Goal: Task Accomplishment & Management: Manage account settings

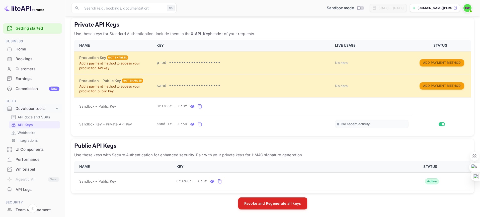
scroll to position [1, 0]
click at [23, 47] on div "Home" at bounding box center [38, 49] width 44 height 6
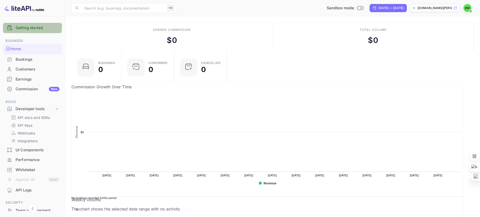
click at [27, 27] on link "Getting started" at bounding box center [38, 28] width 44 height 6
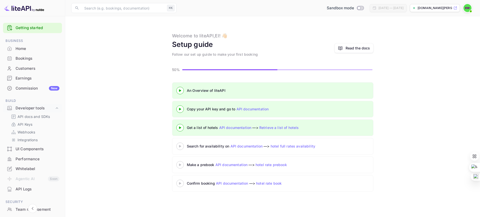
click at [202, 109] on div "Copy your API key and go to API documentation" at bounding box center [249, 108] width 125 height 5
click at [253, 109] on link "API documentation" at bounding box center [252, 109] width 32 height 4
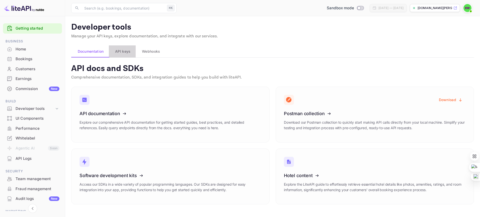
click at [124, 51] on span "API keys" at bounding box center [122, 51] width 15 height 6
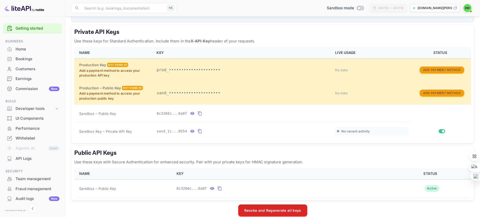
scroll to position [125, 0]
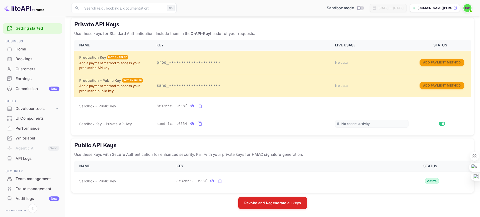
click at [24, 29] on link "Getting started" at bounding box center [38, 29] width 44 height 6
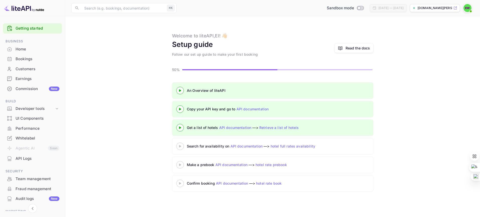
click at [203, 109] on div "Copy your API key and go to API documentation" at bounding box center [249, 108] width 125 height 5
click at [183, 109] on icon at bounding box center [180, 109] width 18 height 3
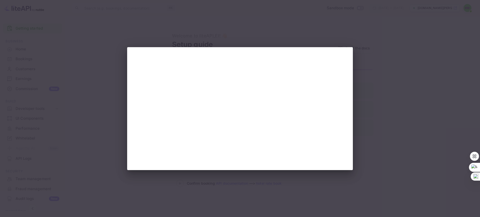
click at [396, 57] on div at bounding box center [240, 108] width 480 height 217
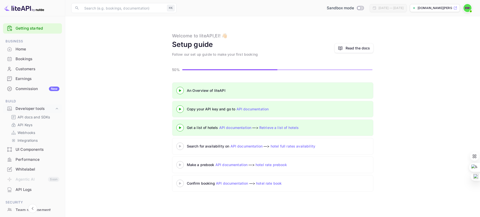
scroll to position [1, 0]
click at [252, 108] on link "API documentation" at bounding box center [252, 109] width 32 height 4
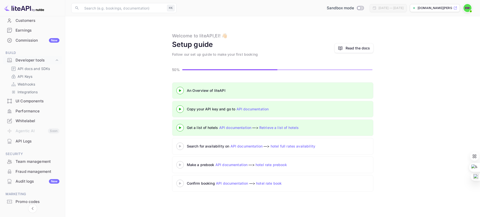
scroll to position [0, 0]
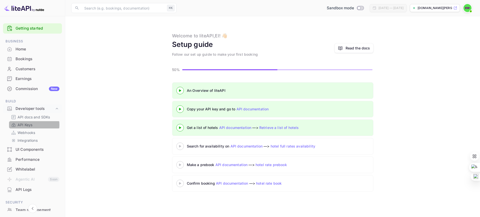
click at [26, 125] on p "API Keys" at bounding box center [25, 124] width 15 height 5
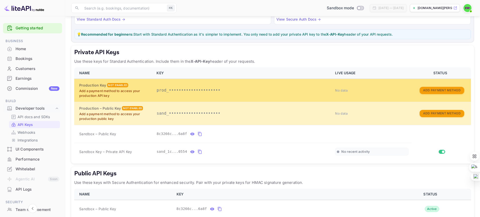
scroll to position [84, 0]
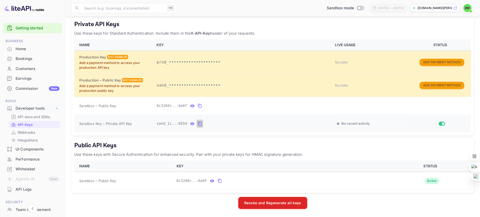
click at [198, 123] on icon "private api keys table" at bounding box center [200, 124] width 5 height 6
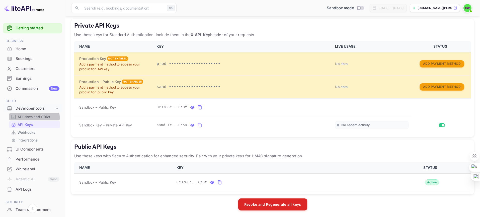
click at [33, 118] on p "API docs and SDKs" at bounding box center [34, 116] width 33 height 5
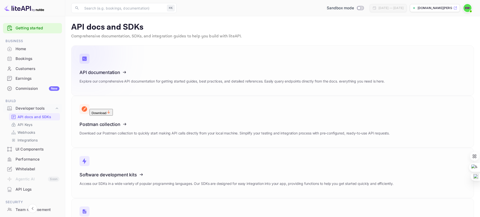
click at [144, 81] on icon at bounding box center [110, 72] width 78 height 52
click at [40, 29] on link "Getting started" at bounding box center [38, 28] width 44 height 6
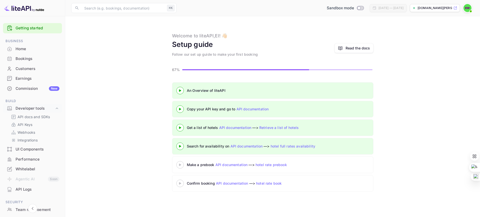
click at [181, 147] on icon at bounding box center [180, 146] width 18 height 3
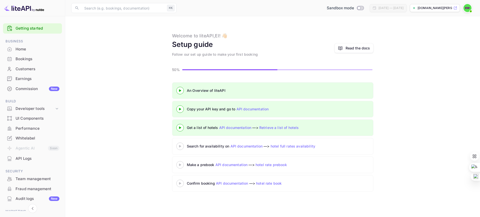
click at [205, 128] on div "Get a list of hotels API documentation —> Retrieve a list of hotels" at bounding box center [249, 127] width 125 height 5
click at [181, 128] on icon at bounding box center [180, 127] width 18 height 3
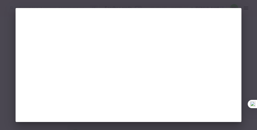
click at [246, 19] on div at bounding box center [128, 65] width 257 height 130
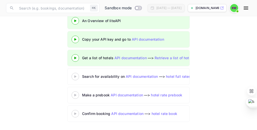
click at [76, 77] on icon at bounding box center [75, 76] width 18 height 3
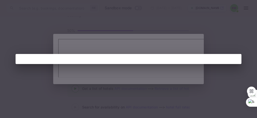
scroll to position [21, 0]
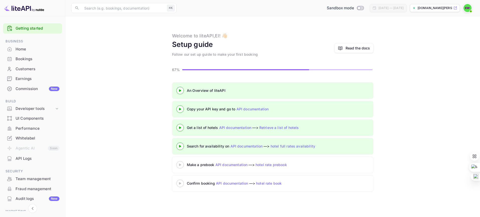
click at [26, 59] on div "Bookings" at bounding box center [38, 59] width 44 height 6
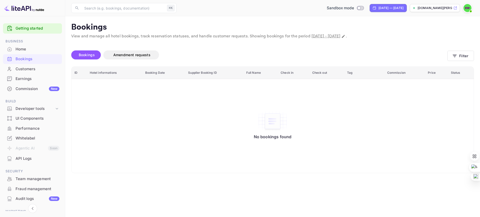
click at [434, 10] on p "[DOMAIN_NAME][PERSON_NAME]" at bounding box center [435, 8] width 35 height 5
click at [25, 159] on div "API Logs" at bounding box center [38, 159] width 44 height 6
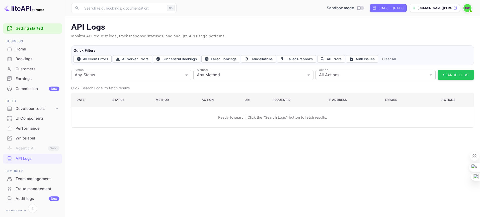
click at [25, 61] on div "Bookings" at bounding box center [38, 59] width 44 height 6
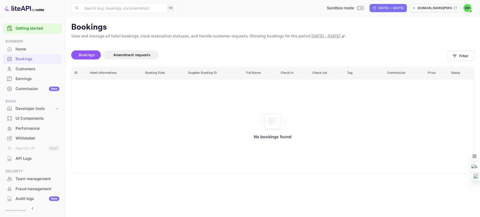
click at [24, 49] on div "Home" at bounding box center [38, 49] width 44 height 6
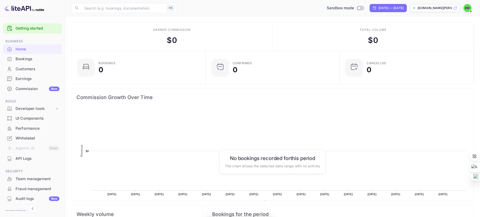
scroll to position [81, 131]
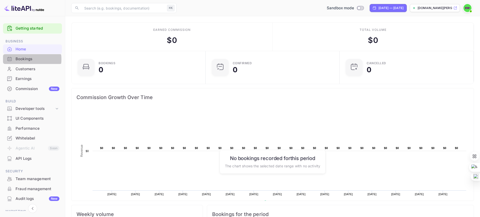
click at [24, 59] on div "Bookings" at bounding box center [38, 59] width 44 height 6
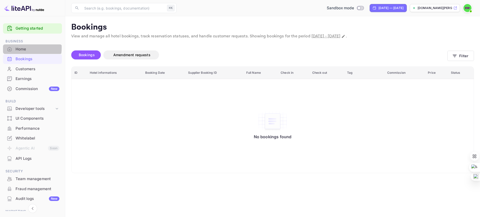
click at [16, 48] on div "Home" at bounding box center [38, 49] width 44 height 6
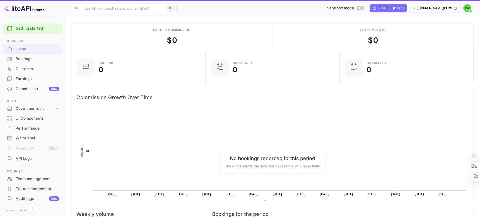
scroll to position [81, 131]
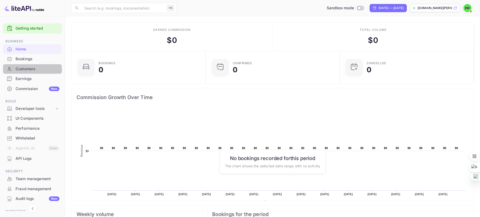
click at [32, 70] on div "Customers" at bounding box center [38, 69] width 44 height 6
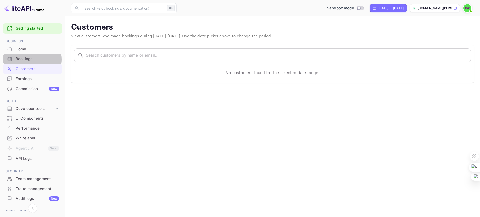
click at [28, 59] on div "Bookings" at bounding box center [38, 59] width 44 height 6
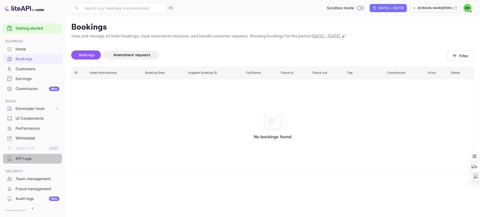
click at [27, 157] on div "API Logs" at bounding box center [38, 159] width 44 height 6
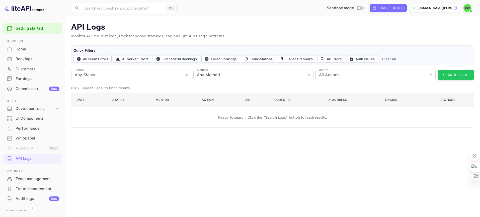
scroll to position [35, 0]
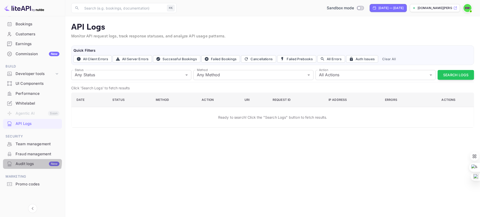
click at [25, 161] on div "Audit logs New" at bounding box center [38, 164] width 44 height 6
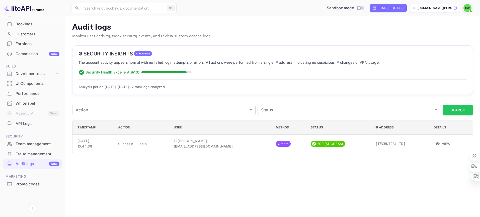
click at [22, 24] on div "Bookings" at bounding box center [38, 24] width 44 height 6
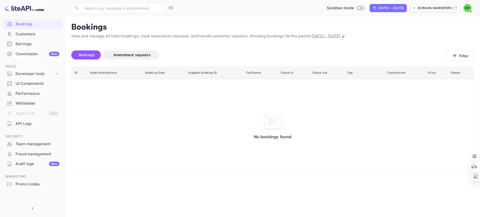
click at [466, 8] on img at bounding box center [467, 8] width 8 height 8
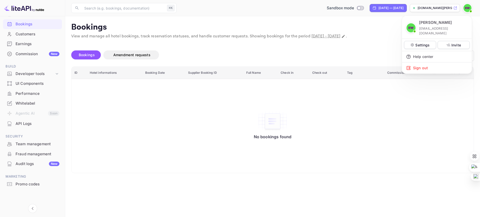
drag, startPoint x: 190, startPoint y: 116, endPoint x: 186, endPoint y: 115, distance: 3.7
click at [190, 116] on div at bounding box center [240, 108] width 480 height 217
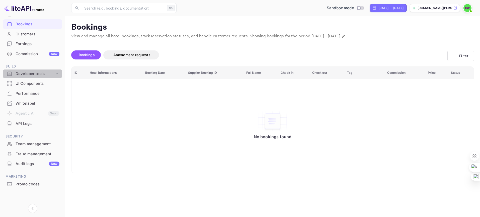
click at [35, 71] on div "Developer tools" at bounding box center [35, 74] width 39 height 6
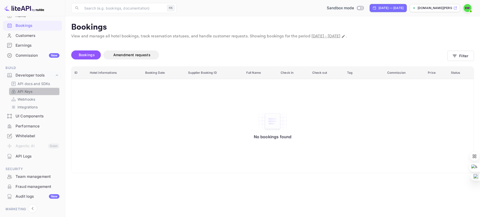
click at [27, 93] on p "API Keys" at bounding box center [25, 91] width 15 height 5
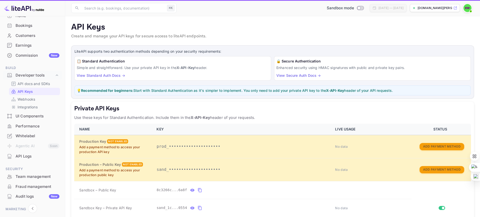
scroll to position [35, 0]
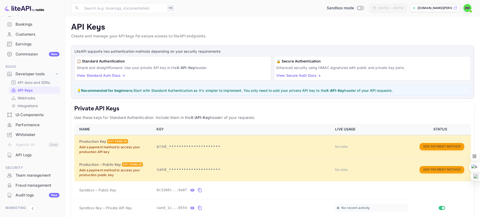
click at [44, 82] on p "API docs and SDKs" at bounding box center [34, 82] width 33 height 5
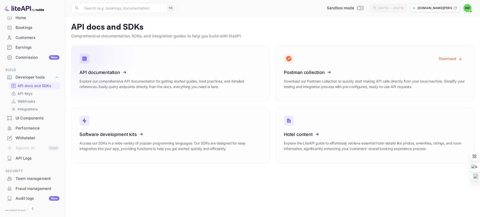
scroll to position [31, 0]
click at [128, 76] on icon at bounding box center [110, 72] width 78 height 52
click at [26, 29] on div "Bookings" at bounding box center [38, 28] width 44 height 6
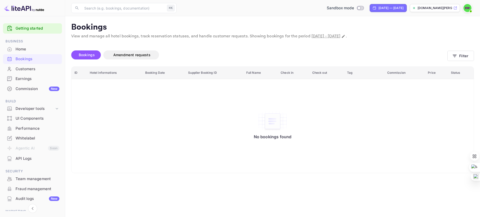
click at [23, 30] on link "Getting started" at bounding box center [38, 29] width 44 height 6
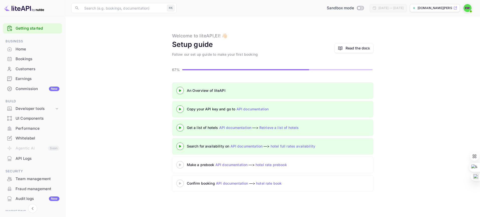
click at [193, 90] on div "An Overview of liteAPI" at bounding box center [249, 90] width 125 height 5
click at [180, 89] on icon at bounding box center [180, 90] width 18 height 3
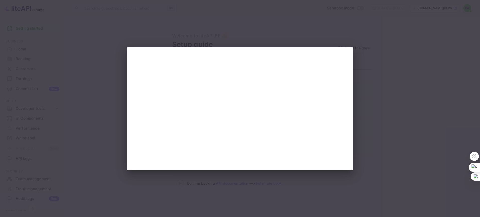
click at [65, 22] on div at bounding box center [240, 108] width 480 height 217
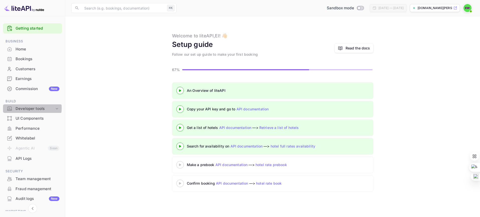
click at [28, 108] on div "Developer tools" at bounding box center [35, 109] width 39 height 6
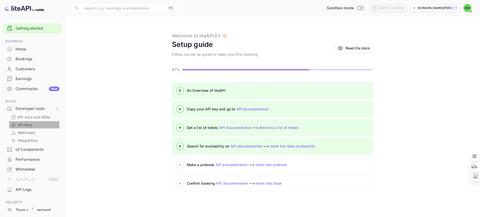
click at [25, 124] on p "API Keys" at bounding box center [25, 124] width 15 height 5
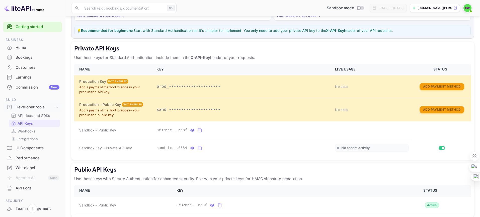
scroll to position [84, 0]
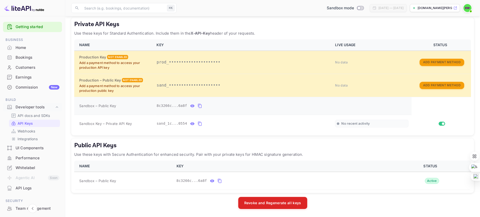
click at [198, 106] on icon "private api keys table" at bounding box center [200, 106] width 4 height 4
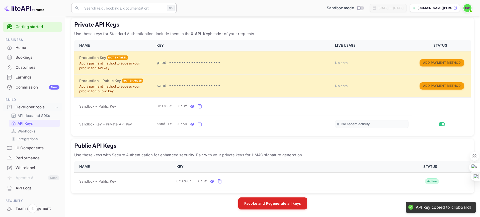
scroll to position [83, 0]
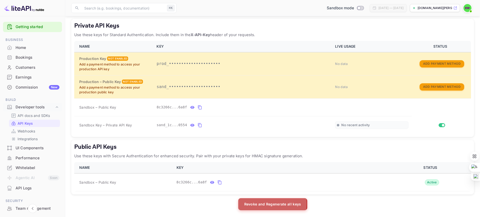
click at [257, 204] on button "Revoke and Regenerate all keys" at bounding box center [272, 204] width 69 height 12
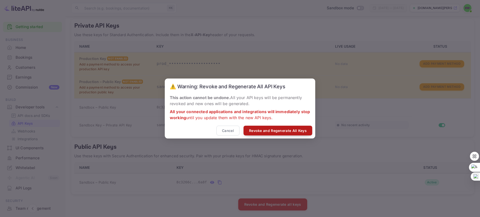
click at [267, 134] on button "Revoke and Regenerate All Keys" at bounding box center [277, 131] width 69 height 10
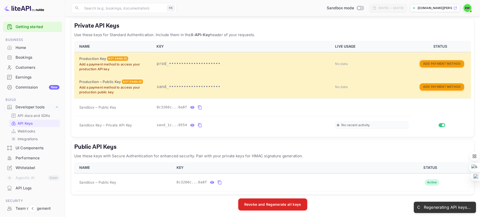
scroll to position [49, 0]
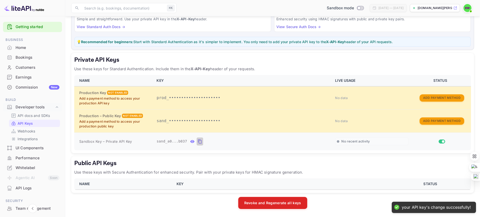
click at [198, 140] on icon "private api keys table" at bounding box center [200, 141] width 5 height 6
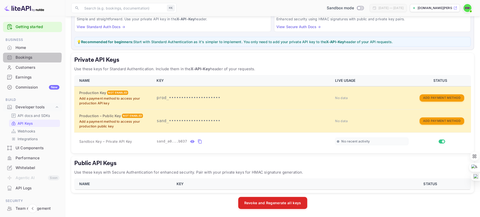
click at [24, 56] on div "Bookings" at bounding box center [38, 58] width 44 height 6
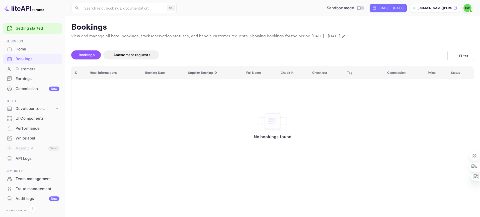
click at [23, 46] on div "Home" at bounding box center [38, 49] width 44 height 6
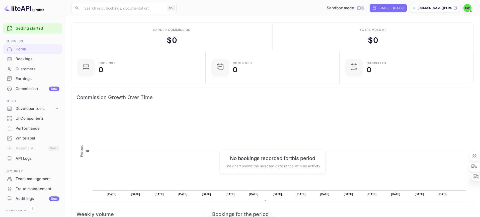
scroll to position [81, 131]
click at [25, 58] on div "Bookings" at bounding box center [38, 59] width 44 height 6
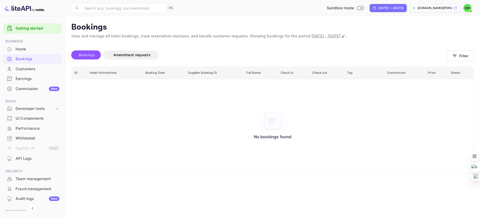
click at [86, 56] on span "Bookings" at bounding box center [87, 55] width 16 height 4
click at [29, 69] on div "Customers" at bounding box center [38, 69] width 44 height 6
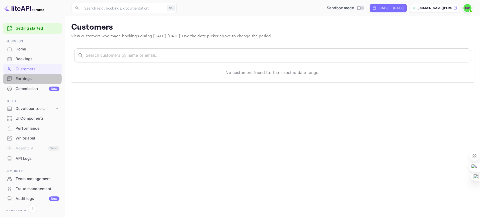
click at [27, 78] on div "Earnings" at bounding box center [38, 79] width 44 height 6
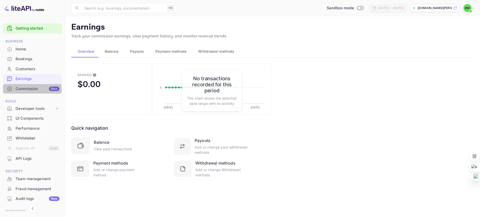
click at [27, 90] on div "Commission New" at bounding box center [38, 89] width 44 height 6
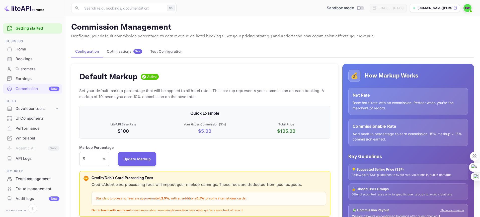
scroll to position [89, 251]
click at [22, 50] on div "Home" at bounding box center [38, 49] width 44 height 6
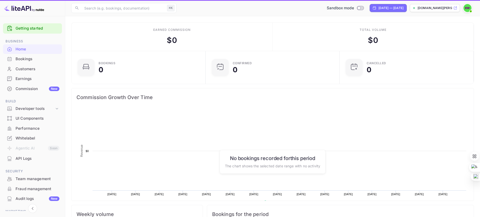
scroll to position [0, 0]
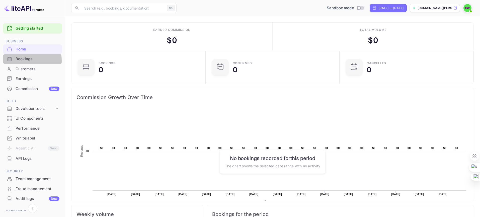
click at [22, 61] on div "Bookings" at bounding box center [38, 59] width 44 height 6
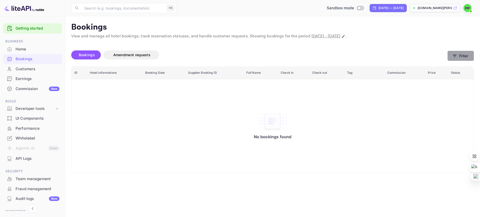
click at [456, 52] on button "Filter" at bounding box center [460, 56] width 27 height 10
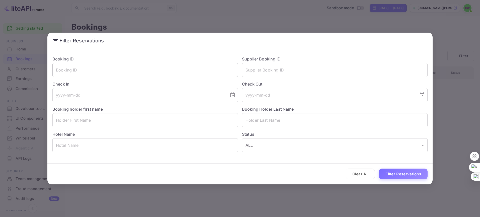
click at [62, 71] on input "text" at bounding box center [145, 70] width 186 height 14
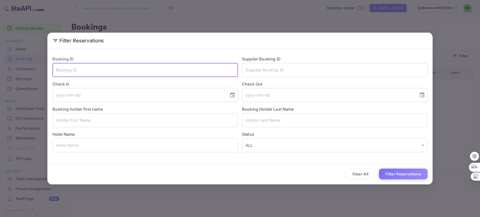
paste input "BZAf3ALGW"
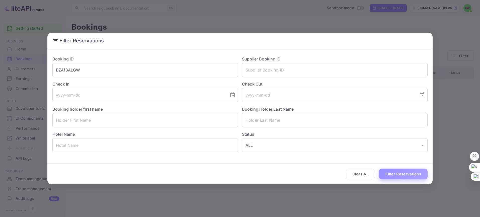
click at [393, 173] on button "Filter Reservations" at bounding box center [403, 174] width 49 height 11
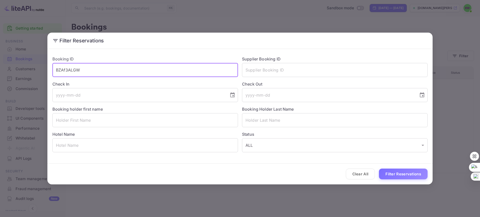
drag, startPoint x: 62, startPoint y: 65, endPoint x: 18, endPoint y: 62, distance: 44.0
click at [30, 64] on div "Filter Reservations Booking ID BZAf3ALGW ​ Supplier Booking ID ​ Check In ​ Che…" at bounding box center [240, 108] width 480 height 217
paste input "hSq2gVDrf"
type input "hSq2gVDrf"
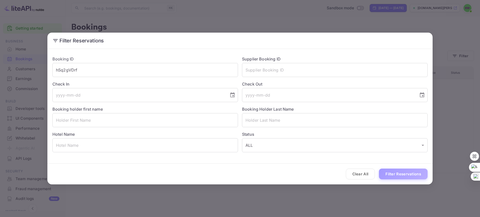
click at [399, 173] on button "Filter Reservations" at bounding box center [403, 174] width 49 height 11
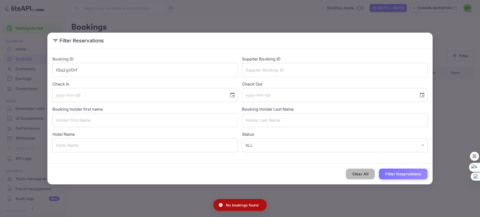
click at [369, 175] on button "Clear All" at bounding box center [360, 174] width 29 height 11
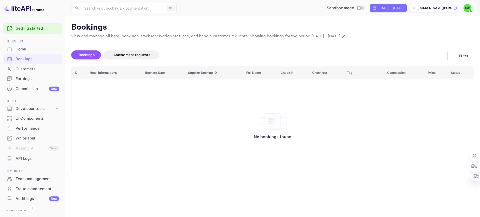
click at [89, 55] on span "Bookings" at bounding box center [87, 55] width 16 height 4
click at [136, 54] on span "Amendment requests" at bounding box center [131, 55] width 37 height 4
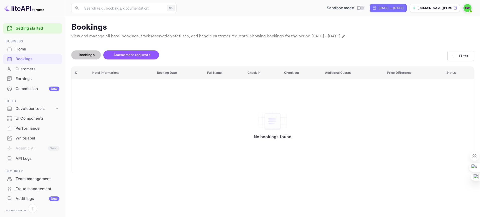
click at [89, 55] on span "Bookings" at bounding box center [87, 55] width 16 height 4
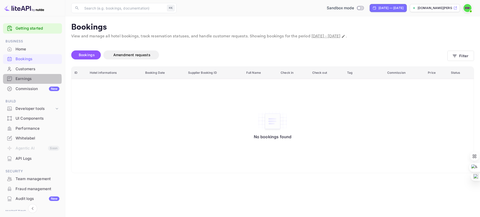
click at [22, 79] on div "Earnings" at bounding box center [38, 79] width 44 height 6
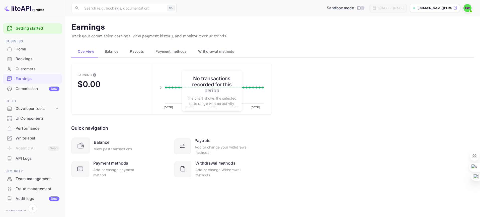
click at [211, 53] on span "Withdrawal methods" at bounding box center [216, 51] width 36 height 6
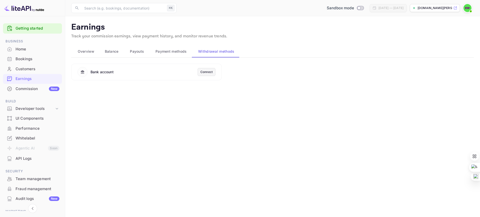
click at [213, 75] on div "Connect" at bounding box center [207, 72] width 18 height 8
click at [209, 72] on div "Connect" at bounding box center [206, 72] width 12 height 5
click at [167, 52] on span "Payment methods" at bounding box center [170, 51] width 31 height 6
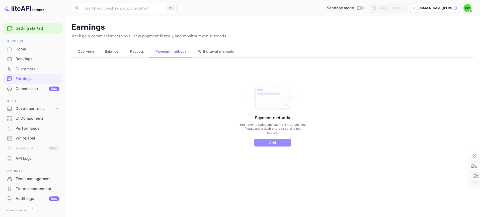
click at [266, 142] on button "Add" at bounding box center [272, 143] width 37 height 8
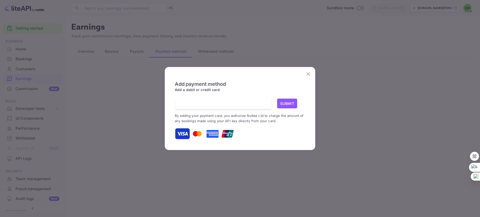
click at [204, 101] on div at bounding box center [225, 104] width 93 height 10
click at [290, 103] on button "Submit" at bounding box center [287, 104] width 20 height 10
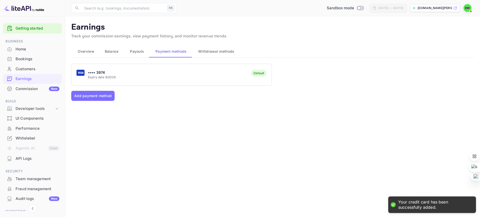
click at [138, 52] on span "Payouts" at bounding box center [137, 51] width 14 height 6
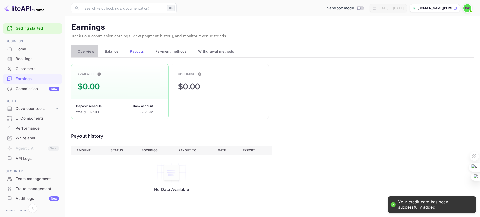
click at [89, 52] on span "Overview" at bounding box center [86, 51] width 17 height 6
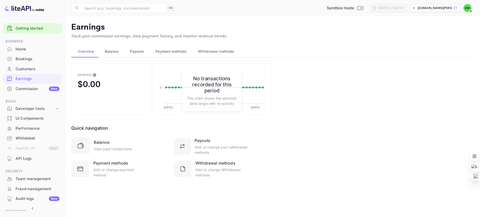
click at [28, 50] on div "Home" at bounding box center [38, 49] width 44 height 6
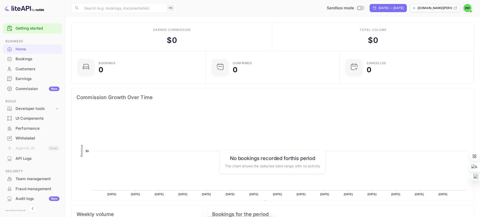
scroll to position [81, 131]
click at [28, 59] on div "Bookings" at bounding box center [38, 59] width 44 height 6
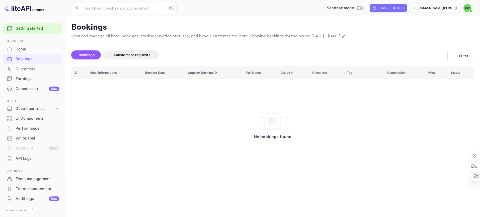
scroll to position [35, 0]
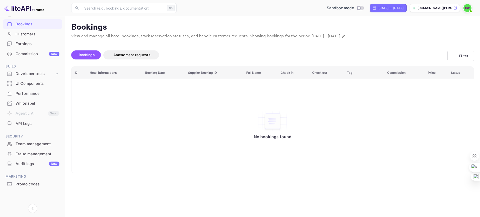
click at [30, 101] on div "Whitelabel" at bounding box center [38, 104] width 44 height 6
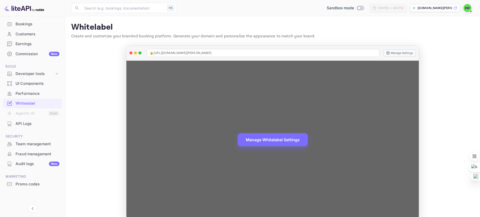
scroll to position [2, 0]
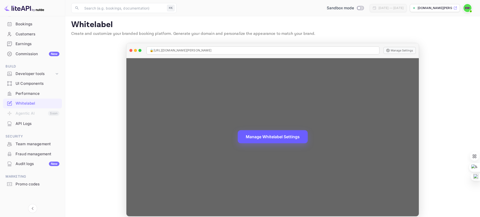
click at [277, 136] on button "Manage Whitelabel Settings" at bounding box center [273, 136] width 70 height 13
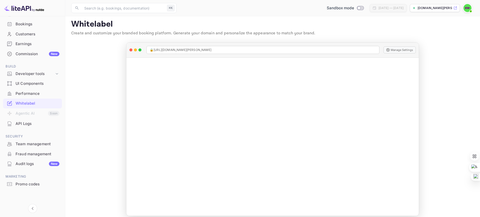
scroll to position [35, 0]
click at [23, 73] on div "Developer tools" at bounding box center [35, 74] width 39 height 6
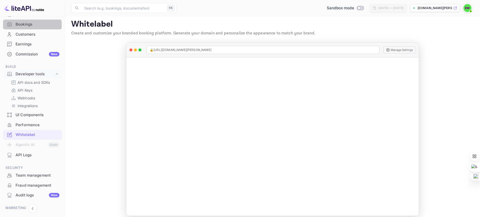
click at [21, 25] on div "Bookings" at bounding box center [38, 25] width 44 height 6
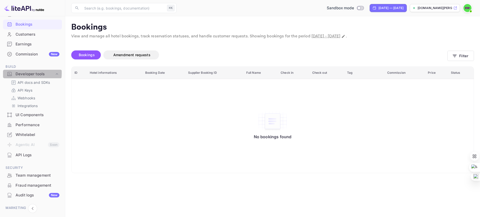
click at [25, 73] on div "Developer tools" at bounding box center [35, 74] width 39 height 6
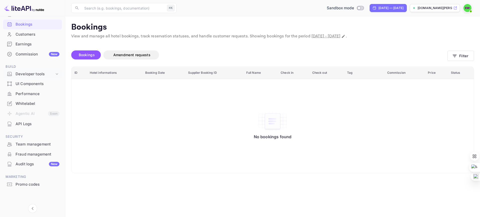
click at [25, 73] on div "Developer tools" at bounding box center [35, 74] width 39 height 6
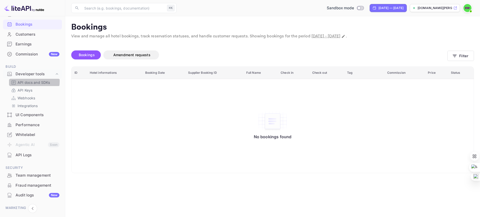
click at [28, 81] on p "API docs and SDKs" at bounding box center [34, 82] width 33 height 5
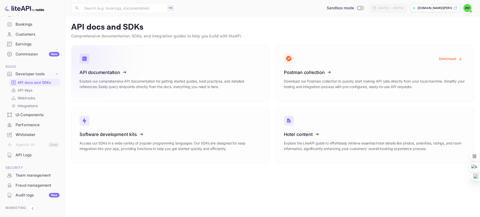
click at [119, 80] on icon at bounding box center [110, 72] width 78 height 52
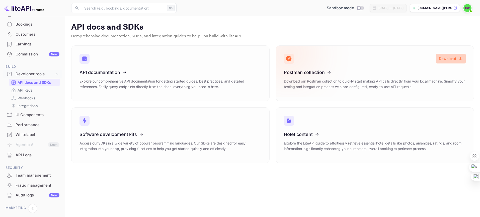
click at [444, 59] on button "Download" at bounding box center [451, 59] width 30 height 10
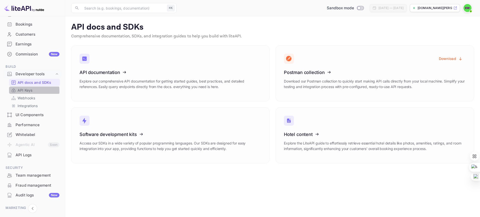
click at [24, 91] on p "API Keys" at bounding box center [25, 90] width 15 height 5
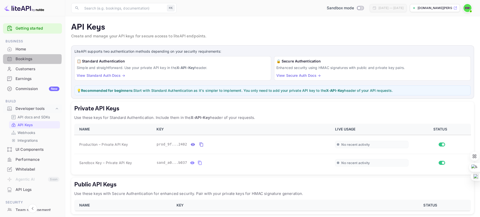
click at [26, 58] on div "Bookings" at bounding box center [38, 59] width 44 height 6
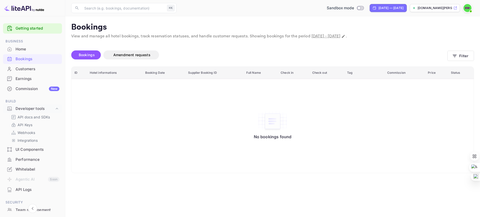
click at [25, 68] on div "Customers" at bounding box center [38, 69] width 44 height 6
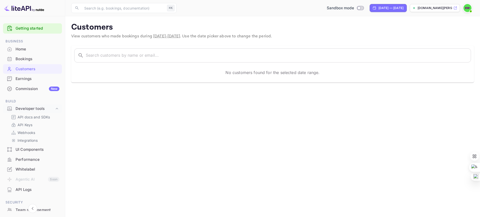
click at [25, 57] on div "Bookings" at bounding box center [38, 59] width 44 height 6
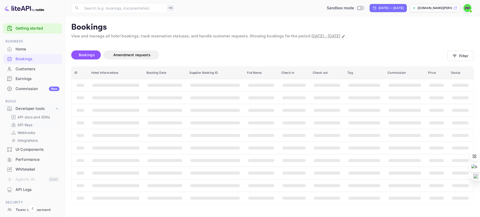
click at [28, 123] on p "API Keys" at bounding box center [25, 124] width 15 height 5
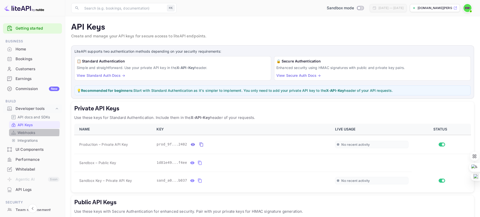
click at [28, 132] on p "Webhooks" at bounding box center [27, 132] width 18 height 5
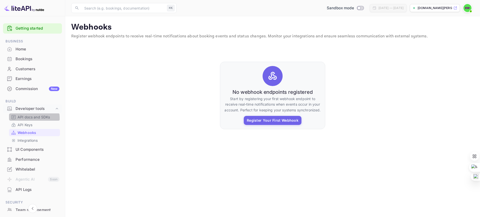
click at [29, 118] on p "API docs and SDKs" at bounding box center [34, 116] width 33 height 5
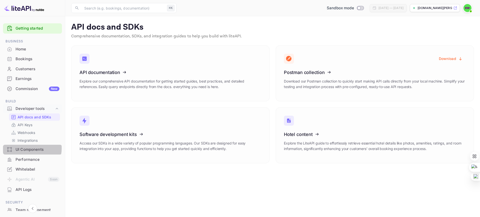
click at [27, 148] on div "UI Components" at bounding box center [38, 150] width 44 height 6
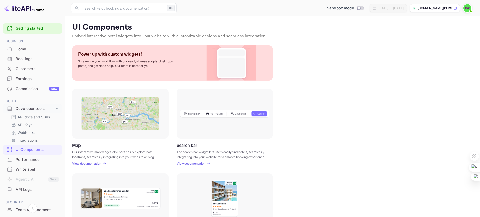
click at [28, 159] on div "Performance" at bounding box center [38, 160] width 44 height 6
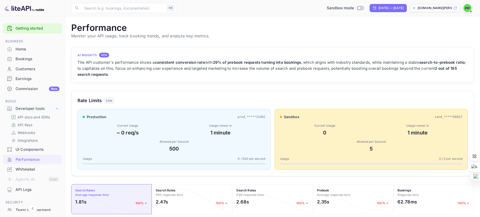
scroll to position [1, 0]
click at [24, 188] on div "API Logs" at bounding box center [38, 190] width 44 height 6
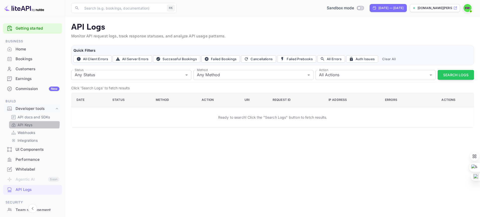
click at [20, 123] on p "API Keys" at bounding box center [25, 124] width 15 height 5
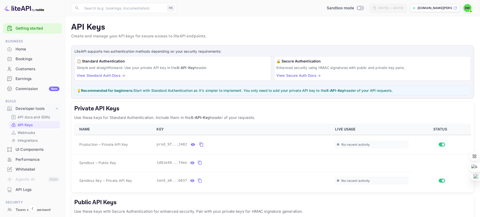
click at [31, 117] on p "API docs and SDKs" at bounding box center [34, 116] width 33 height 5
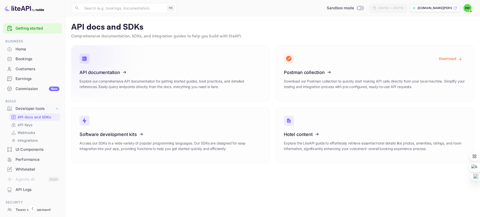
click at [142, 77] on icon at bounding box center [110, 72] width 78 height 52
click at [29, 124] on p "API Keys" at bounding box center [25, 124] width 15 height 5
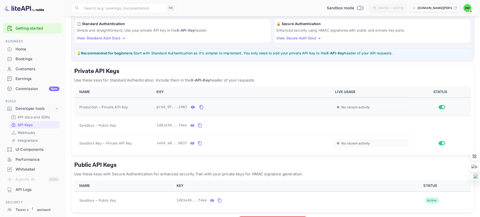
scroll to position [44, 0]
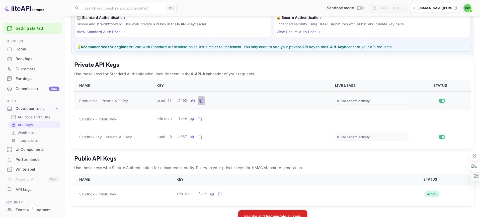
click at [199, 100] on icon "private api keys table" at bounding box center [201, 101] width 5 height 6
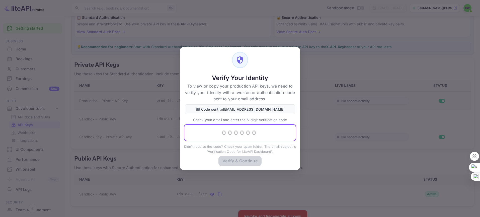
click at [223, 133] on input "text" at bounding box center [240, 132] width 112 height 17
type input "826662"
click at [229, 163] on button "Verify & Continue" at bounding box center [239, 161] width 43 height 10
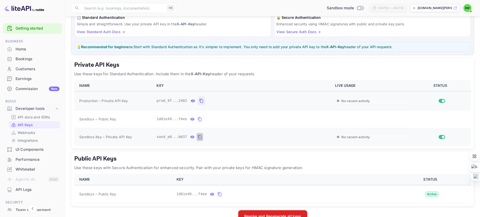
click at [198, 137] on icon "private api keys table" at bounding box center [200, 137] width 5 height 6
click at [199, 101] on icon "private api keys table" at bounding box center [201, 101] width 5 height 6
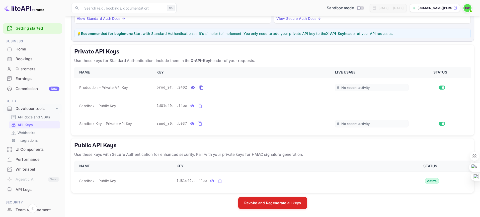
click at [33, 117] on p "API docs and SDKs" at bounding box center [34, 116] width 33 height 5
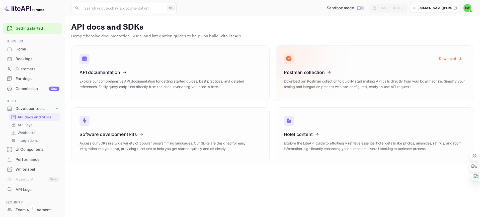
click at [369, 77] on div "Postman collection Download our Postman collection to quickly start making API …" at bounding box center [375, 81] width 182 height 23
click at [445, 59] on button "Download" at bounding box center [451, 59] width 30 height 10
click at [27, 124] on p "API Keys" at bounding box center [25, 124] width 15 height 5
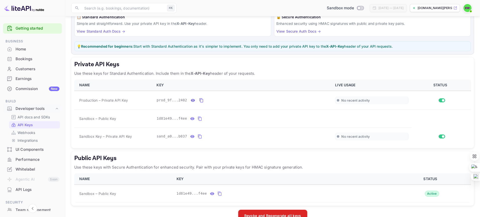
scroll to position [57, 0]
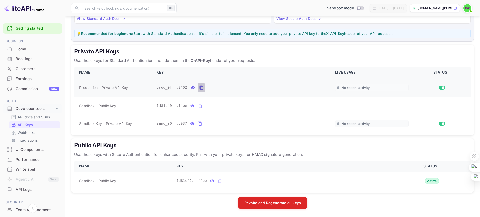
click at [199, 87] on icon "private api keys table" at bounding box center [201, 88] width 5 height 6
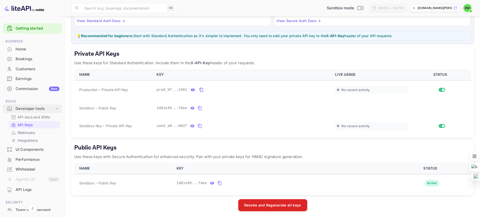
click at [30, 108] on div "Developer tools" at bounding box center [35, 109] width 39 height 6
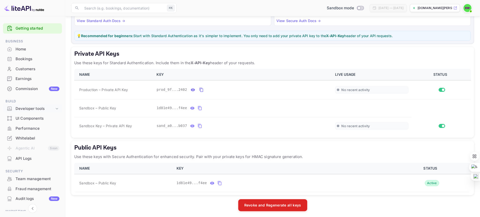
click at [30, 108] on div "Developer tools" at bounding box center [35, 109] width 39 height 6
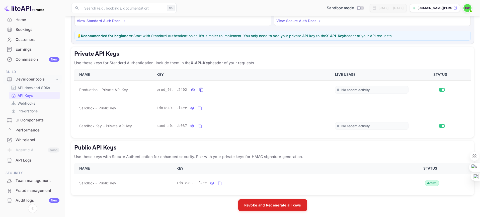
scroll to position [0, 0]
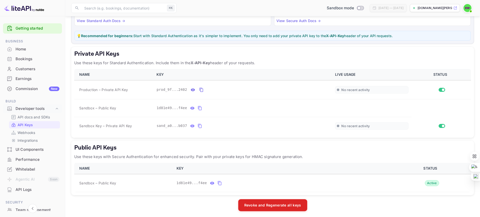
click at [25, 60] on div "Bookings" at bounding box center [38, 59] width 44 height 6
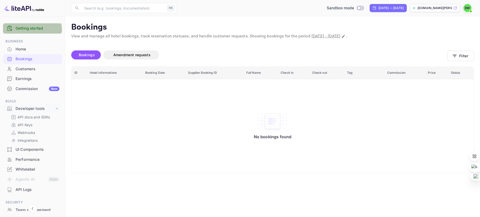
click at [30, 30] on link "Getting started" at bounding box center [38, 29] width 44 height 6
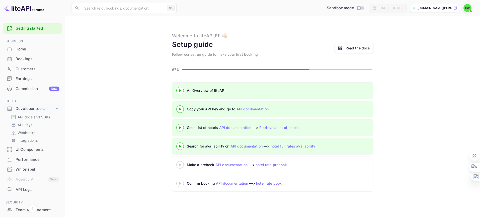
click at [225, 127] on link "API documentation" at bounding box center [235, 127] width 32 height 4
click at [179, 127] on 3 at bounding box center [180, 127] width 2 height 2
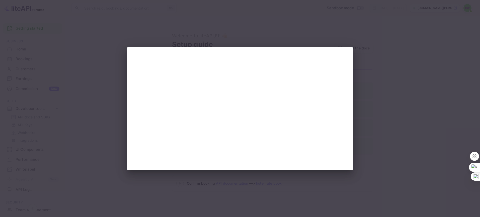
click at [243, 32] on div at bounding box center [240, 108] width 480 height 217
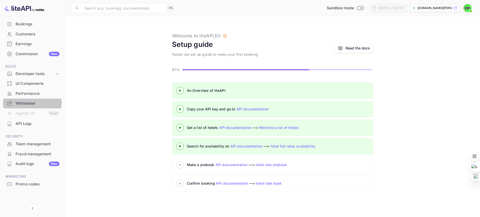
click at [23, 102] on div "Whitelabel" at bounding box center [38, 104] width 44 height 6
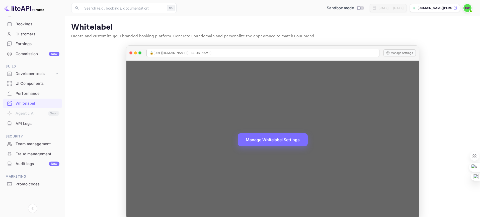
click at [230, 109] on div "Manage Whitelabel Settings" at bounding box center [272, 140] width 292 height 158
click at [260, 136] on button "Manage Whitelabel Settings" at bounding box center [273, 139] width 70 height 13
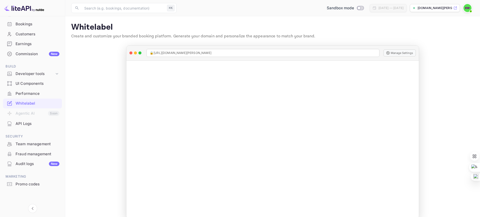
scroll to position [1, 0]
click at [25, 92] on div "Performance" at bounding box center [38, 94] width 44 height 6
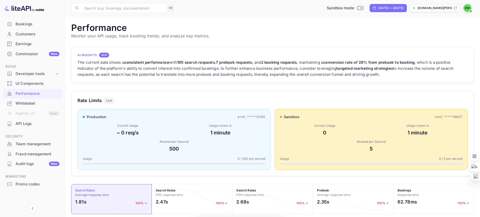
scroll to position [129, 403]
click at [27, 34] on div "Customers" at bounding box center [38, 34] width 44 height 6
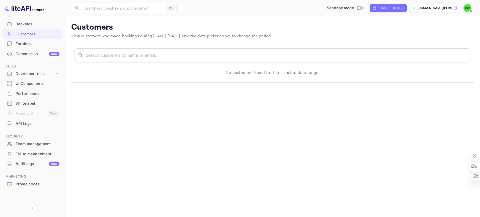
scroll to position [35, 0]
click at [27, 84] on div "UI Components" at bounding box center [38, 84] width 44 height 6
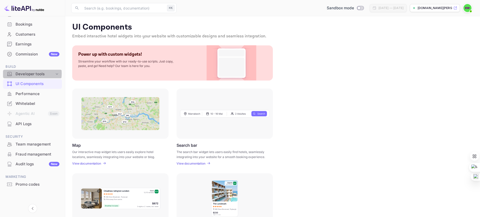
click at [28, 74] on div "Developer tools" at bounding box center [35, 74] width 39 height 6
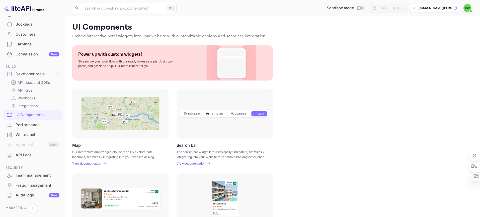
click at [30, 83] on p "API docs and SDKs" at bounding box center [34, 82] width 33 height 5
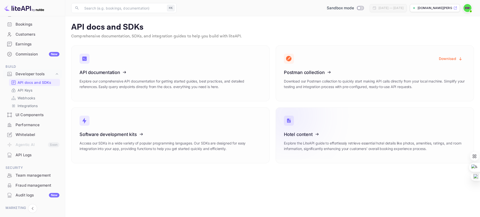
click at [311, 140] on icon at bounding box center [315, 134] width 78 height 52
click at [207, 79] on p "Explore our comprehensive API documentation for getting started guides, best pr…" at bounding box center [170, 83] width 182 height 11
click at [153, 75] on div "API documentation Explore our comprehensive API documentation for getting start…" at bounding box center [170, 81] width 182 height 23
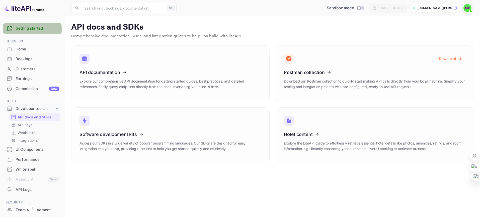
click at [28, 29] on link "Getting started" at bounding box center [38, 29] width 44 height 6
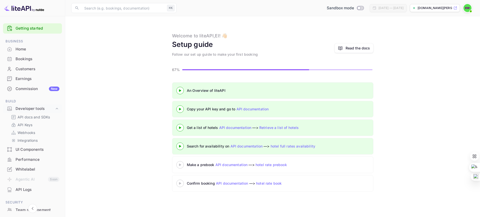
click at [21, 49] on div "Home" at bounding box center [38, 49] width 44 height 6
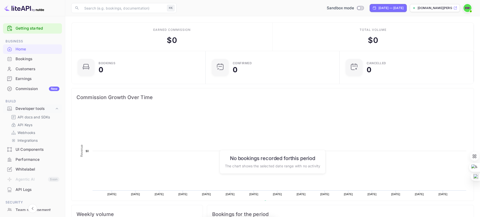
scroll to position [81, 131]
click at [29, 10] on img at bounding box center [24, 8] width 40 height 8
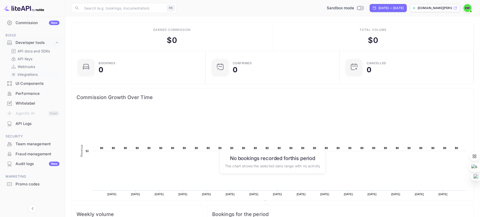
scroll to position [0, 0]
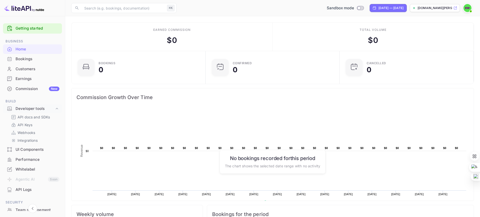
click at [455, 9] on icon at bounding box center [455, 8] width 4 height 4
click at [31, 59] on div "Bookings" at bounding box center [38, 59] width 44 height 6
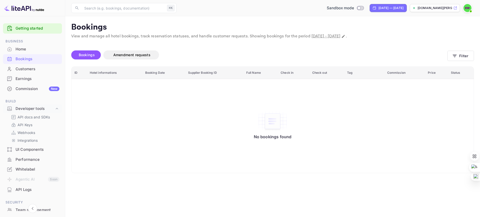
click at [28, 50] on div "Home" at bounding box center [38, 49] width 44 height 6
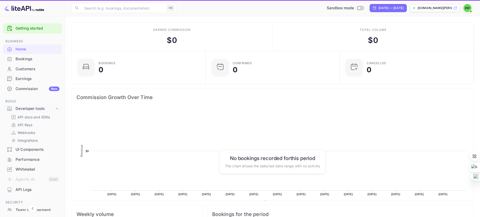
scroll to position [81, 131]
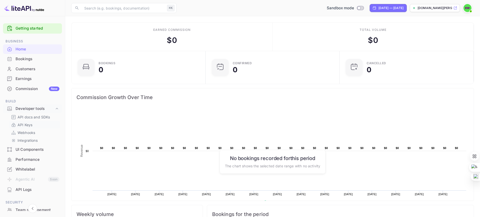
click at [30, 123] on p "API Keys" at bounding box center [25, 124] width 15 height 5
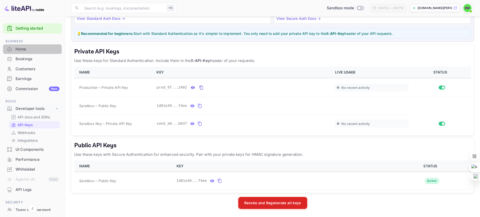
click at [17, 50] on div "Home" at bounding box center [38, 49] width 44 height 6
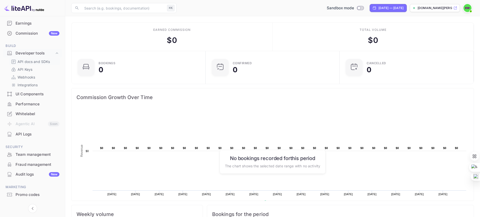
scroll to position [66, 0]
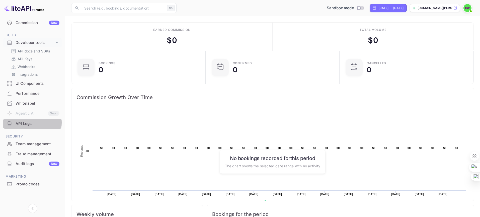
click at [29, 123] on div "API Logs" at bounding box center [38, 124] width 44 height 6
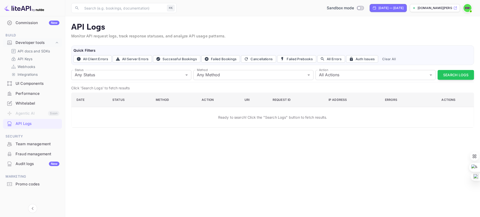
click at [26, 104] on div "Whitelabel" at bounding box center [38, 104] width 44 height 6
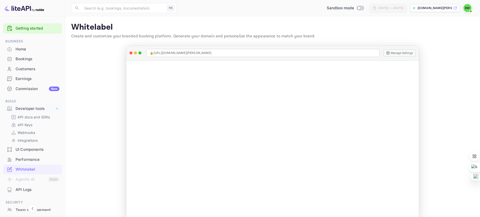
click at [93, 108] on main "Whitelabel Create and customize your branded booking platform. Generate your do…" at bounding box center [272, 120] width 415 height 209
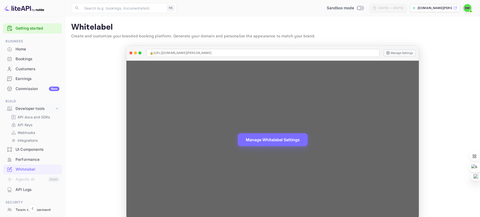
click at [207, 107] on div "Manage Whitelabel Settings" at bounding box center [272, 140] width 292 height 158
click at [402, 55] on button "Manage Settings" at bounding box center [399, 52] width 32 height 7
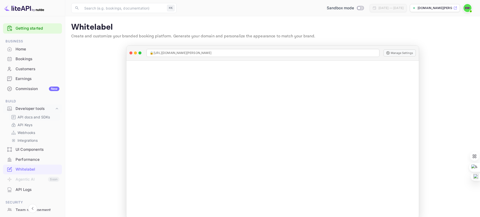
click at [33, 117] on p "API docs and SDKs" at bounding box center [34, 116] width 33 height 5
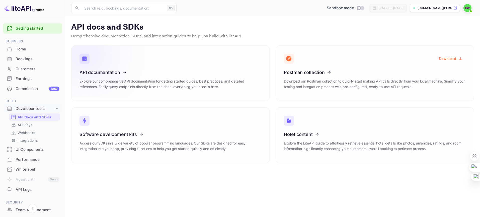
click at [113, 76] on icon at bounding box center [110, 72] width 78 height 52
click at [24, 60] on div "Bookings" at bounding box center [38, 59] width 44 height 6
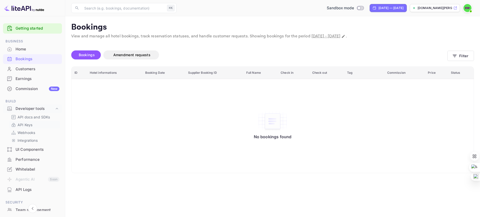
click at [26, 124] on p "API Keys" at bounding box center [25, 124] width 15 height 5
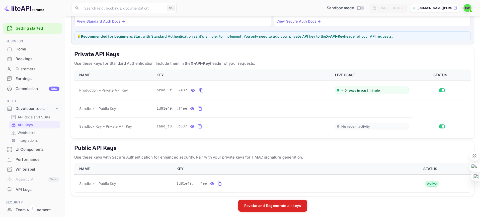
scroll to position [57, 0]
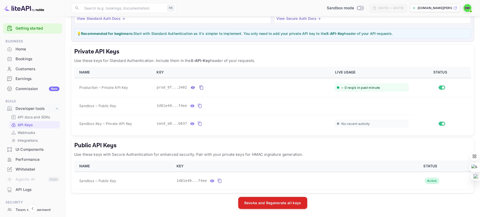
click at [270, 203] on button "Revoke and Regenerate all keys" at bounding box center [272, 203] width 69 height 12
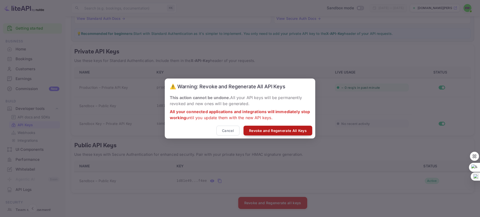
click at [269, 132] on button "Revoke and Regenerate All Keys" at bounding box center [277, 131] width 69 height 10
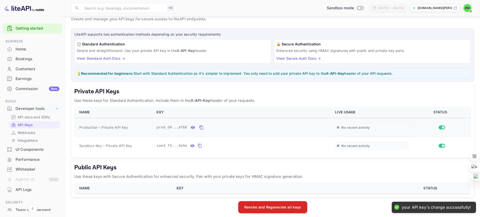
scroll to position [21, 0]
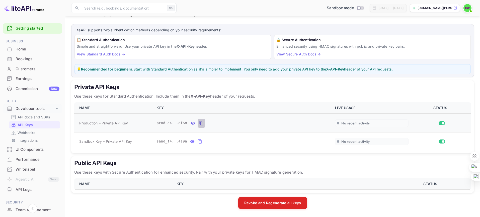
click at [199, 124] on icon "private api keys table" at bounding box center [201, 123] width 5 height 6
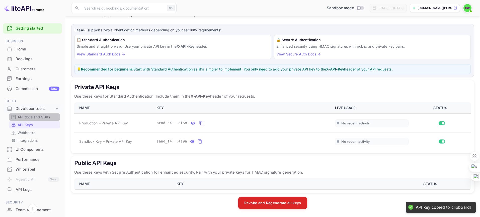
click at [38, 116] on p "API docs and SDKs" at bounding box center [34, 116] width 33 height 5
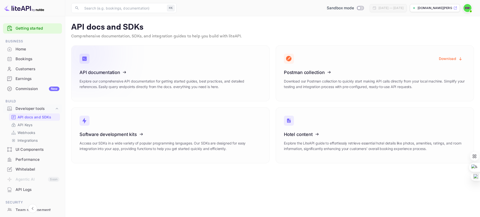
click at [107, 76] on icon at bounding box center [110, 72] width 78 height 52
click at [23, 61] on div "Bookings" at bounding box center [38, 59] width 44 height 6
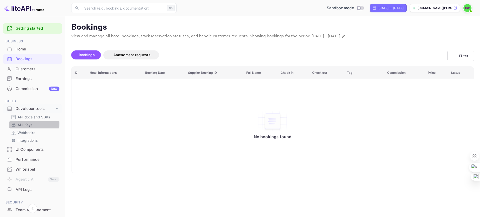
click at [24, 124] on p "API Keys" at bounding box center [25, 124] width 15 height 5
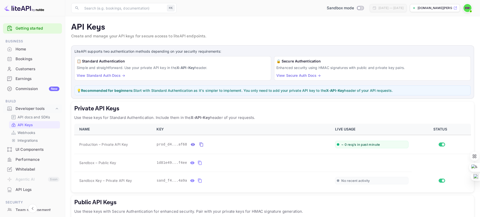
click at [22, 8] on img at bounding box center [24, 8] width 40 height 8
click at [465, 8] on img at bounding box center [467, 8] width 8 height 8
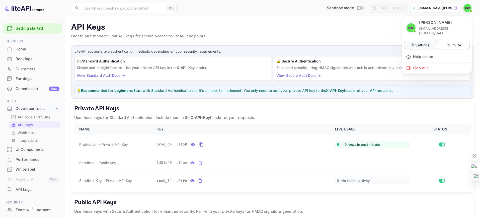
click at [423, 42] on p "Settings" at bounding box center [422, 44] width 14 height 5
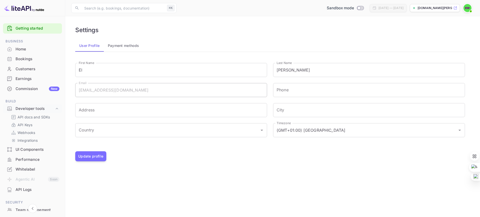
click at [123, 46] on div "El Wong elwongyvr@gmail.com Settings Invite Help center Sign out" at bounding box center [240, 108] width 480 height 217
click at [124, 45] on div "El Wong elwongyvr@gmail.com Settings Invite Help center Sign out" at bounding box center [240, 108] width 480 height 217
click at [93, 45] on div "El Wong elwongyvr@gmail.com Settings Invite Help center Sign out" at bounding box center [240, 108] width 480 height 217
click at [123, 47] on div "El Wong elwongyvr@gmail.com Settings Invite Help center Sign out" at bounding box center [240, 108] width 480 height 217
click at [145, 178] on div "El Wong elwongyvr@gmail.com Settings Invite Help center Sign out" at bounding box center [240, 108] width 480 height 217
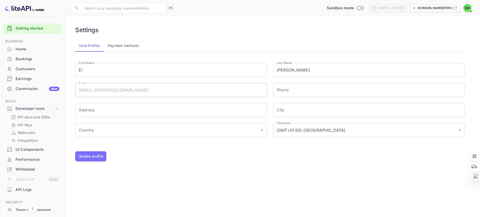
click at [91, 154] on div "El Wong elwongyvr@gmail.com Settings Invite Help center Sign out" at bounding box center [240, 108] width 480 height 217
drag, startPoint x: 126, startPoint y: 160, endPoint x: 157, endPoint y: 150, distance: 32.3
click at [129, 160] on div "El Wong elwongyvr@gmail.com Settings Invite Help center Sign out" at bounding box center [240, 108] width 480 height 217
click at [21, 51] on div "El Wong elwongyvr@gmail.com Settings Invite Help center Sign out" at bounding box center [240, 108] width 480 height 217
click at [21, 50] on div "El Wong elwongyvr@gmail.com Settings Invite Help center Sign out" at bounding box center [240, 108] width 480 height 217
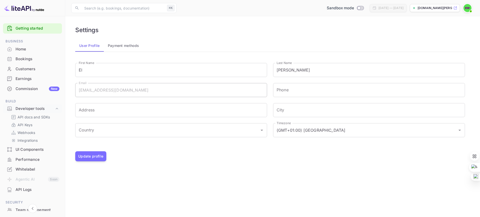
click at [21, 49] on div "El Wong elwongyvr@gmail.com Settings Invite Help center Sign out" at bounding box center [240, 108] width 480 height 217
click at [469, 8] on div "El Wong elwongyvr@gmail.com Settings Invite Help center Sign out" at bounding box center [240, 108] width 480 height 217
drag, startPoint x: 17, startPoint y: 49, endPoint x: 57, endPoint y: 3, distance: 61.1
click at [17, 48] on div "El Wong elwongyvr@gmail.com Settings Invite Help center Sign out" at bounding box center [240, 108] width 480 height 217
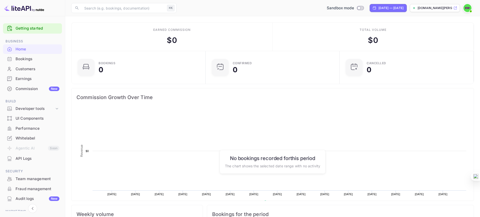
scroll to position [81, 131]
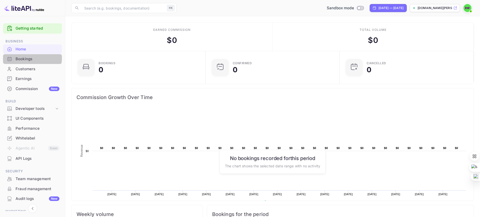
click at [30, 58] on div "Bookings" at bounding box center [38, 59] width 44 height 6
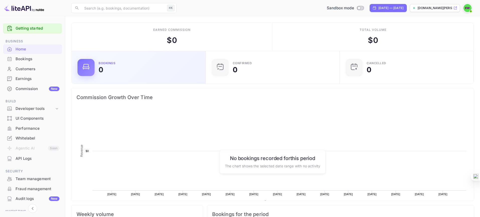
scroll to position [81, 131]
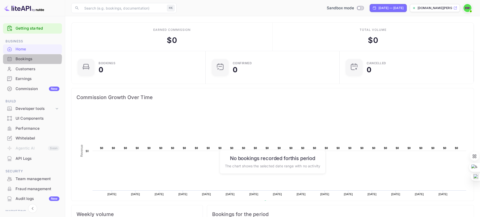
click at [28, 57] on div "Bookings" at bounding box center [38, 59] width 44 height 6
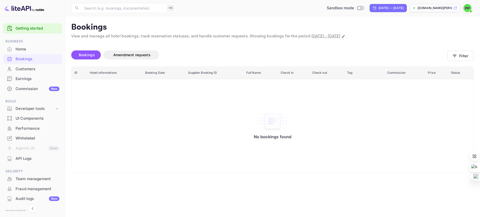
click at [24, 139] on div "Whitelabel" at bounding box center [38, 138] width 44 height 6
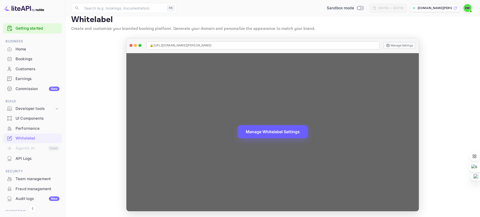
click at [275, 133] on button "Manage Whitelabel Settings" at bounding box center [273, 131] width 70 height 13
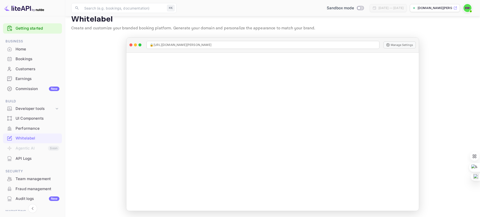
scroll to position [35, 0]
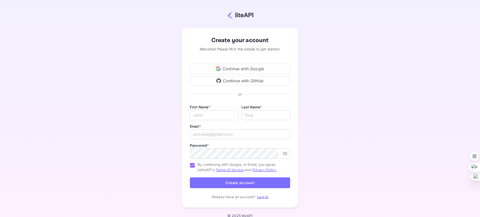
click at [234, 183] on button "Create account" at bounding box center [240, 182] width 100 height 11
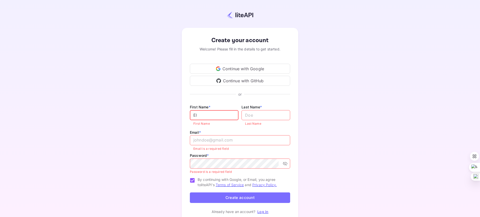
type input "El"
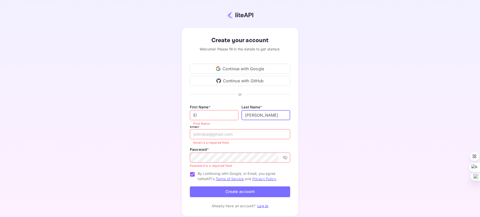
type input "[PERSON_NAME]"
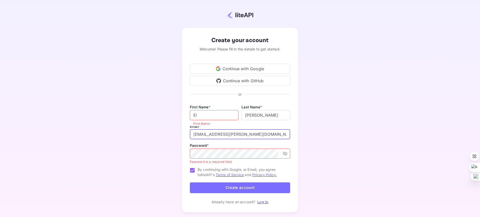
type input "[EMAIL_ADDRESS][PERSON_NAME][DOMAIN_NAME]"
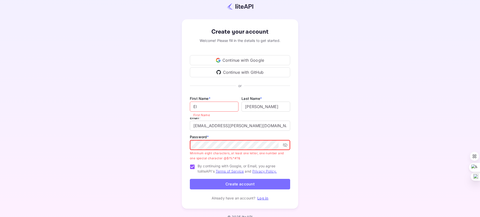
scroll to position [14, 0]
